Goal: Task Accomplishment & Management: Manage account settings

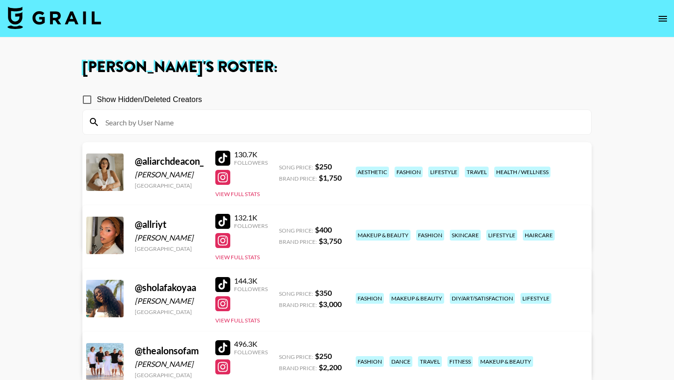
scroll to position [210, 0]
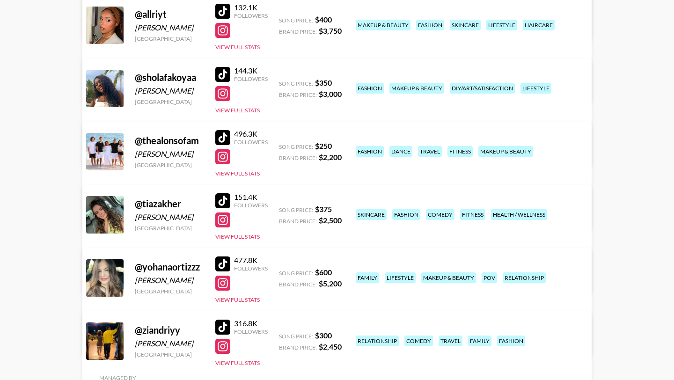
click at [224, 74] on div at bounding box center [222, 74] width 15 height 15
click at [221, 96] on div at bounding box center [222, 93] width 15 height 15
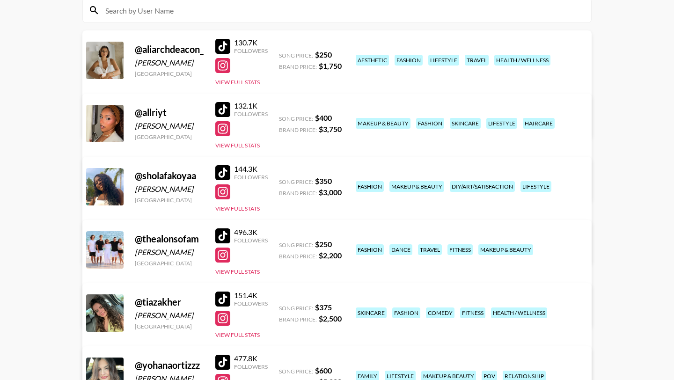
scroll to position [110, 0]
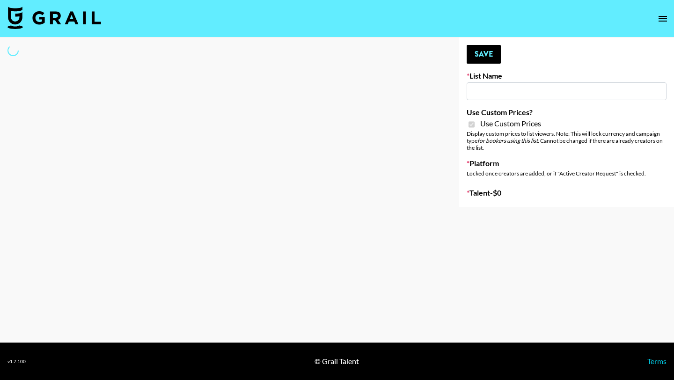
type input "Babbel - 3rd Sept"
checkbox input "true"
select select "Brand"
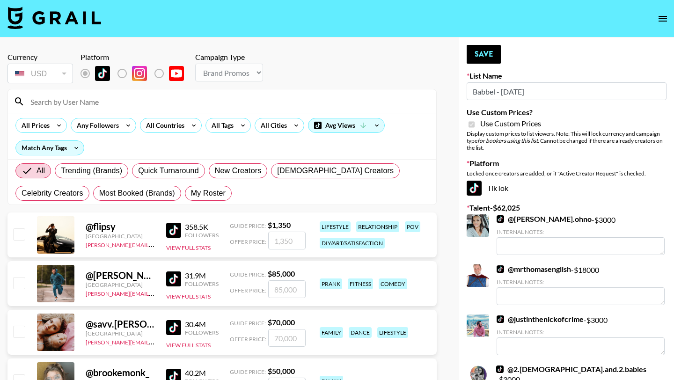
click at [102, 101] on input at bounding box center [228, 101] width 406 height 15
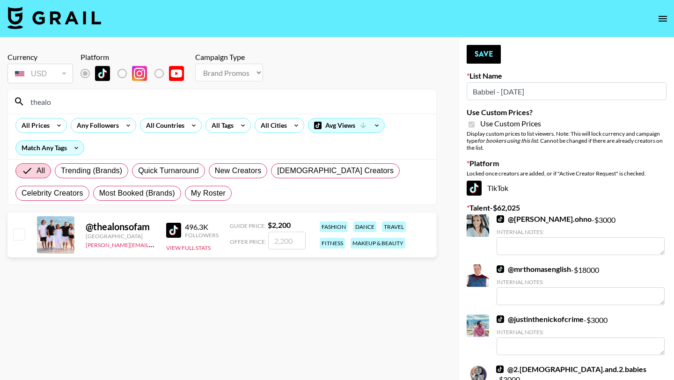
type input "thealo"
click at [22, 243] on div "@ thealonsofam United States juliana.moreno@grail-talent.com 496.3K Followers V…" at bounding box center [221, 235] width 429 height 45
click at [21, 234] on input "checkbox" at bounding box center [18, 233] width 11 height 11
checkbox input "true"
type input "2200"
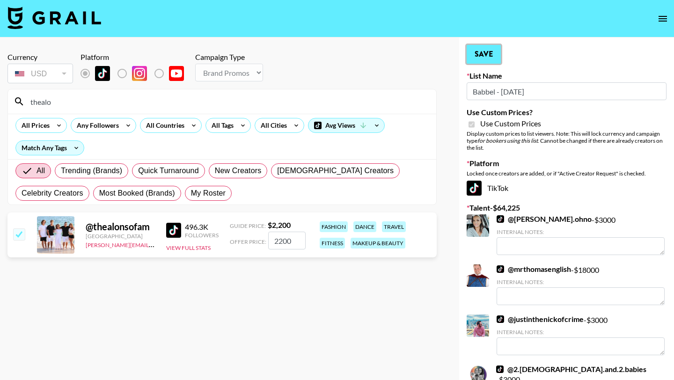
click at [482, 56] on button "Save" at bounding box center [484, 54] width 34 height 19
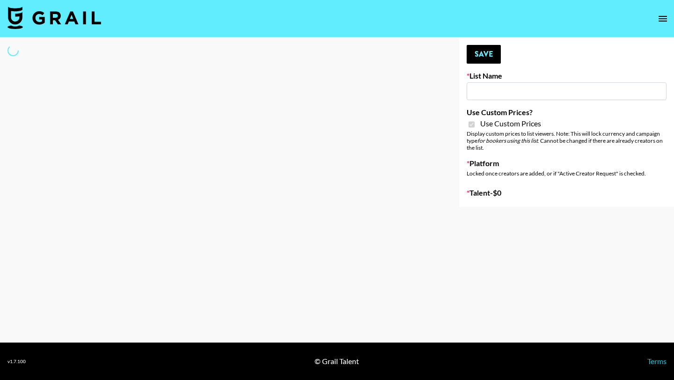
type input "Axis-Y - [DATE]"
checkbox input "true"
select select "Brand"
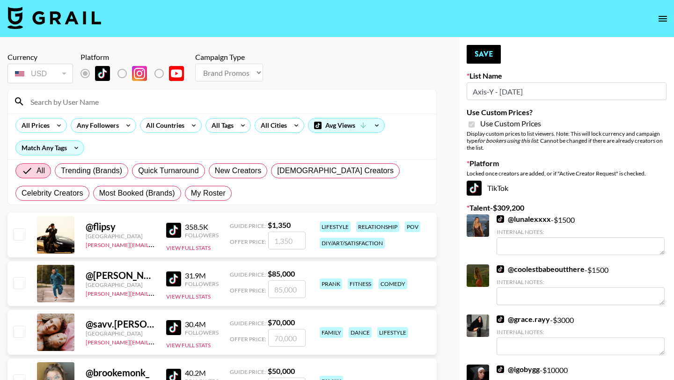
click at [97, 98] on input at bounding box center [228, 101] width 406 height 15
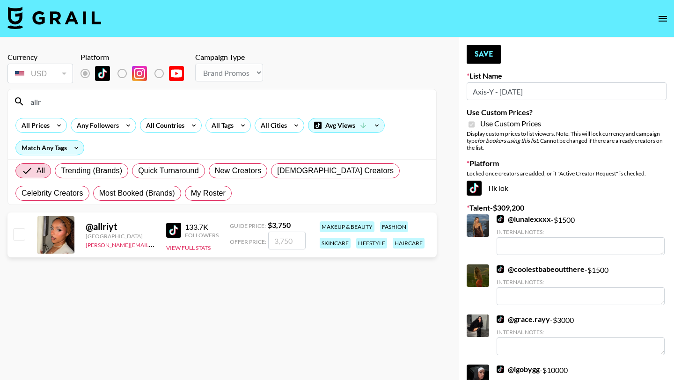
type input "allr"
click at [17, 233] on input "checkbox" at bounding box center [18, 233] width 11 height 11
checkbox input "true"
type input "3750"
click at [496, 56] on button "Save" at bounding box center [484, 54] width 34 height 19
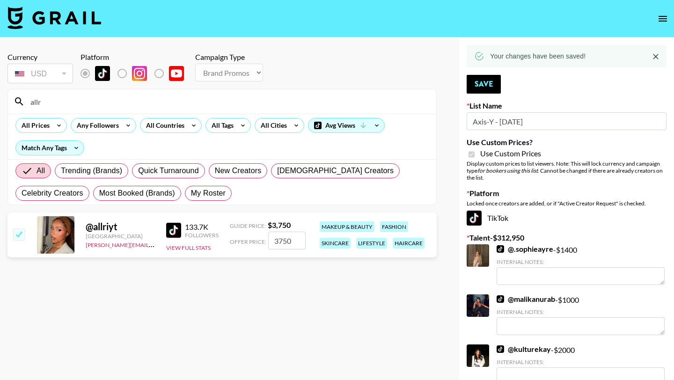
drag, startPoint x: 70, startPoint y: 108, endPoint x: 22, endPoint y: 96, distance: 49.7
click at [22, 96] on div "allr" at bounding box center [222, 101] width 428 height 24
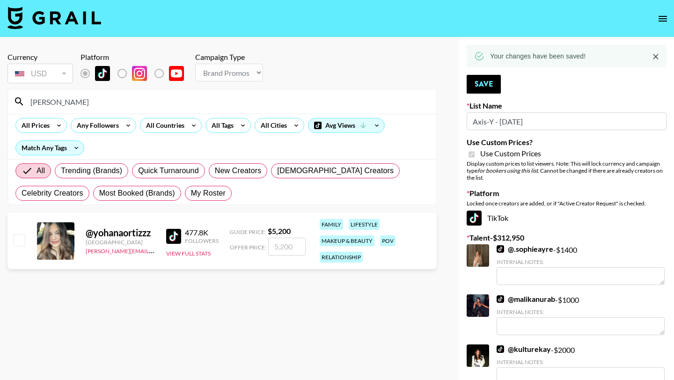
type input "yohana"
click at [15, 239] on input "checkbox" at bounding box center [18, 240] width 11 height 11
checkbox input "true"
type input "5200"
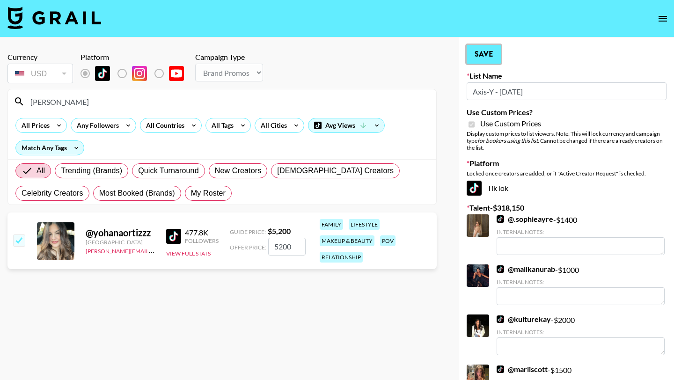
click at [482, 55] on button "Save" at bounding box center [484, 54] width 34 height 19
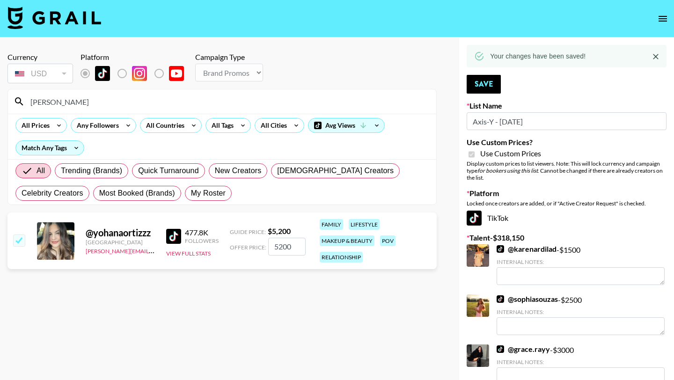
drag, startPoint x: 84, startPoint y: 103, endPoint x: 6, endPoint y: 103, distance: 78.2
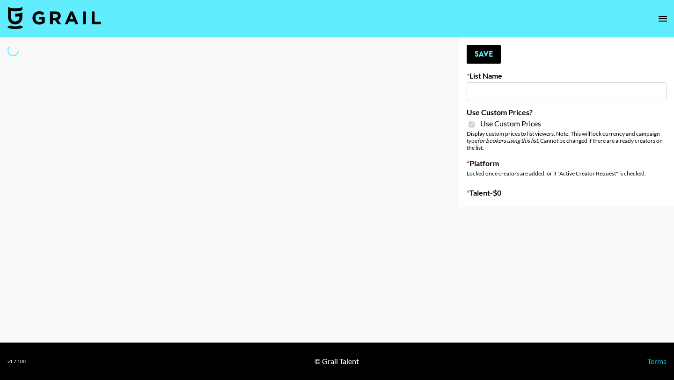
type input "Arya - [DATE]"
checkbox input "true"
select select "Brand"
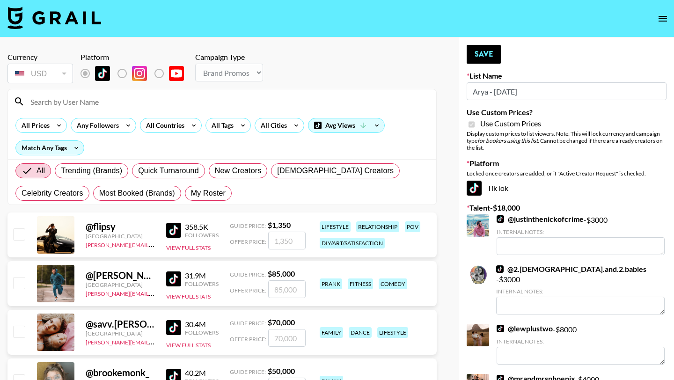
click at [212, 92] on div at bounding box center [222, 101] width 428 height 24
click at [200, 102] on input at bounding box center [228, 101] width 406 height 15
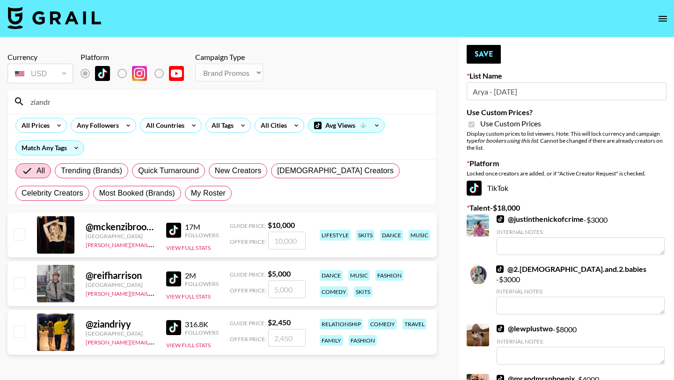
type input "ziandr"
click at [18, 329] on input "checkbox" at bounding box center [18, 331] width 11 height 11
checkbox input "true"
type input "2450"
click at [492, 50] on button "Save" at bounding box center [484, 54] width 34 height 19
